Goal: Task Accomplishment & Management: Complete application form

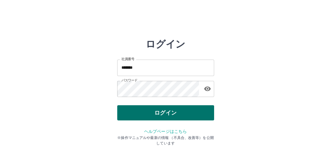
click at [156, 109] on button "ログイン" at bounding box center [165, 112] width 97 height 15
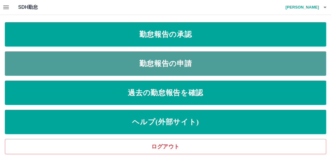
click at [161, 65] on link "勤怠報告の申請" at bounding box center [166, 63] width 322 height 24
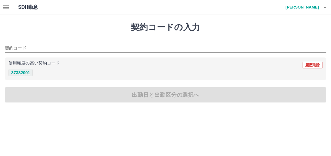
click at [23, 71] on button "37332001" at bounding box center [20, 72] width 24 height 7
type input "********"
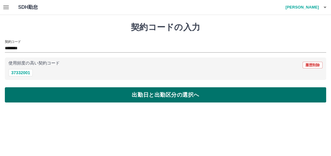
click at [131, 93] on button "出勤日と出勤区分の選択へ" at bounding box center [166, 94] width 322 height 15
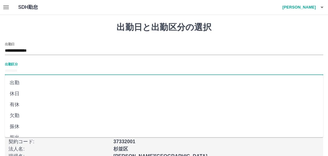
drag, startPoint x: 33, startPoint y: 68, endPoint x: 42, endPoint y: 74, distance: 10.7
click at [33, 68] on input "出勤区分" at bounding box center [164, 71] width 318 height 8
click at [22, 81] on li "出勤" at bounding box center [164, 82] width 318 height 11
type input "**"
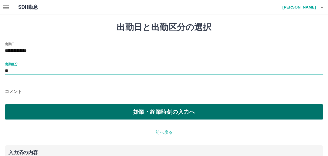
click at [87, 113] on button "始業・終業時刻の入力へ" at bounding box center [164, 111] width 318 height 15
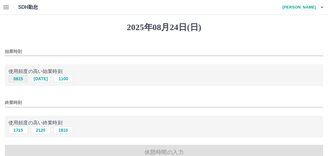
click at [19, 79] on button "0815" at bounding box center [17, 78] width 19 height 7
type input "****"
click at [20, 129] on button "1715" at bounding box center [17, 129] width 19 height 7
type input "****"
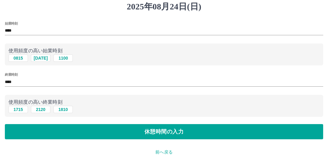
scroll to position [49, 0]
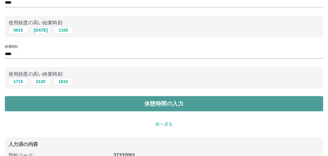
click at [140, 103] on button "休憩時間の入力" at bounding box center [164, 103] width 318 height 15
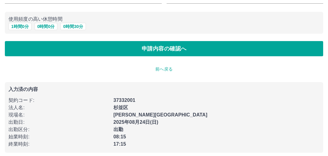
scroll to position [56, 0]
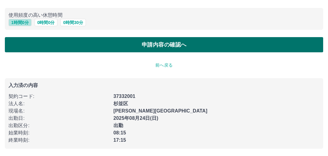
drag, startPoint x: 19, startPoint y: 21, endPoint x: 39, endPoint y: 38, distance: 26.3
click at [19, 22] on button "1 時間 0 分" at bounding box center [19, 22] width 23 height 7
type input "*"
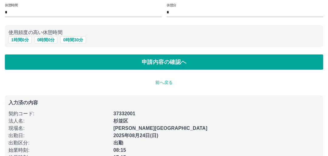
scroll to position [32, 0]
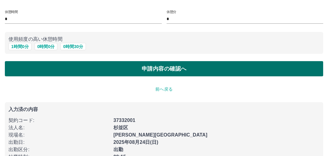
click at [152, 68] on button "申請内容の確認へ" at bounding box center [164, 68] width 318 height 15
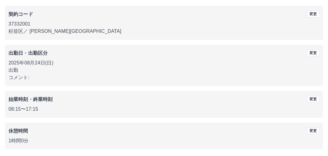
scroll to position [72, 0]
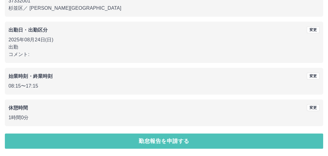
drag, startPoint x: 147, startPoint y: 140, endPoint x: 152, endPoint y: 133, distance: 8.6
click at [148, 139] on button "勤怠報告を申請する" at bounding box center [164, 140] width 318 height 15
